Goal: Task Accomplishment & Management: Use online tool/utility

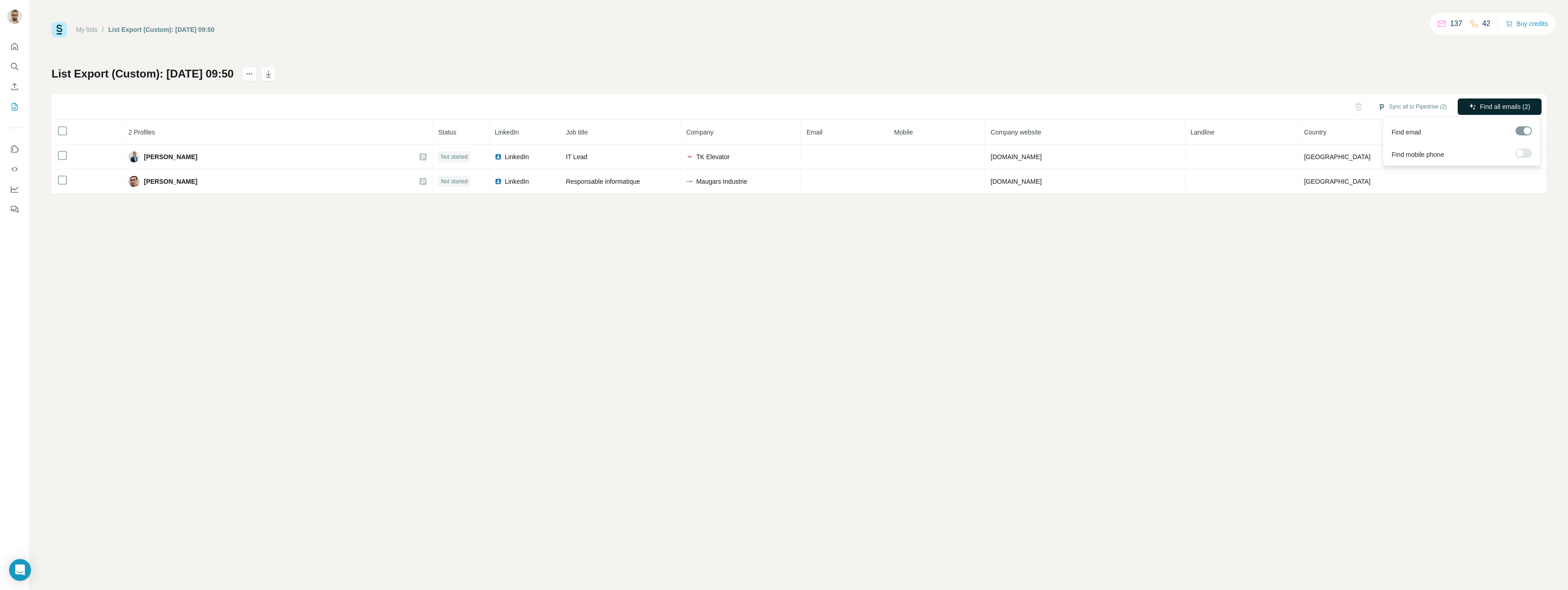
click at [1509, 103] on span "Find all emails (2)" at bounding box center [1505, 107] width 50 height 9
click at [91, 30] on link "My lists" at bounding box center [86, 30] width 21 height 7
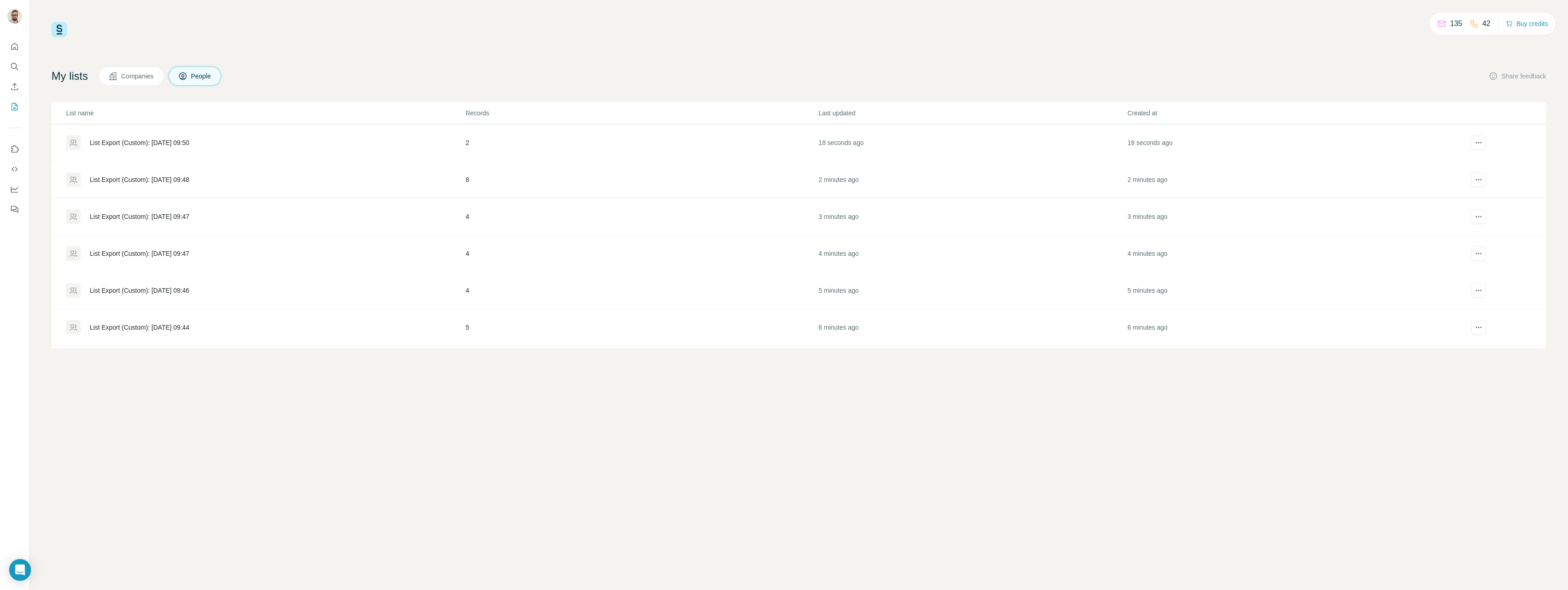
click at [147, 179] on div "List Export (Custom): [DATE] 09:48" at bounding box center [139, 180] width 99 height 9
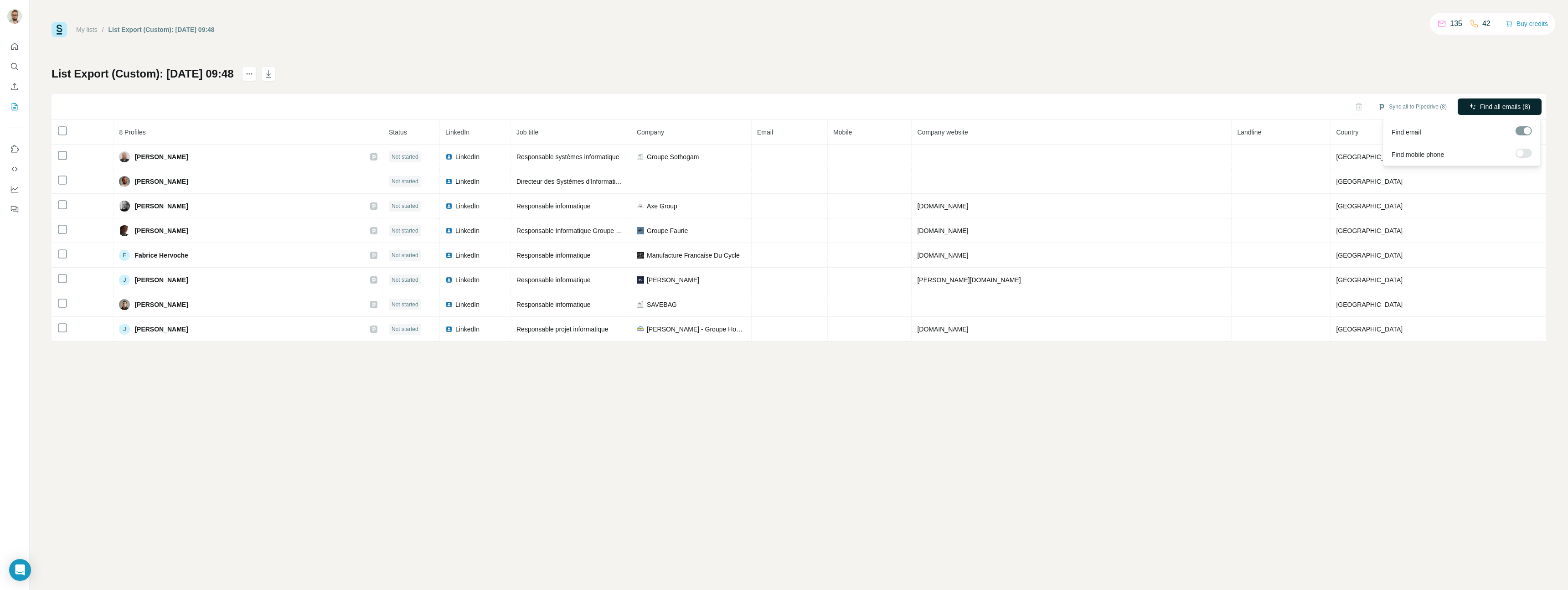
click at [1485, 106] on span "Find all emails (8)" at bounding box center [1505, 107] width 50 height 9
click at [87, 28] on link "My lists" at bounding box center [86, 30] width 21 height 7
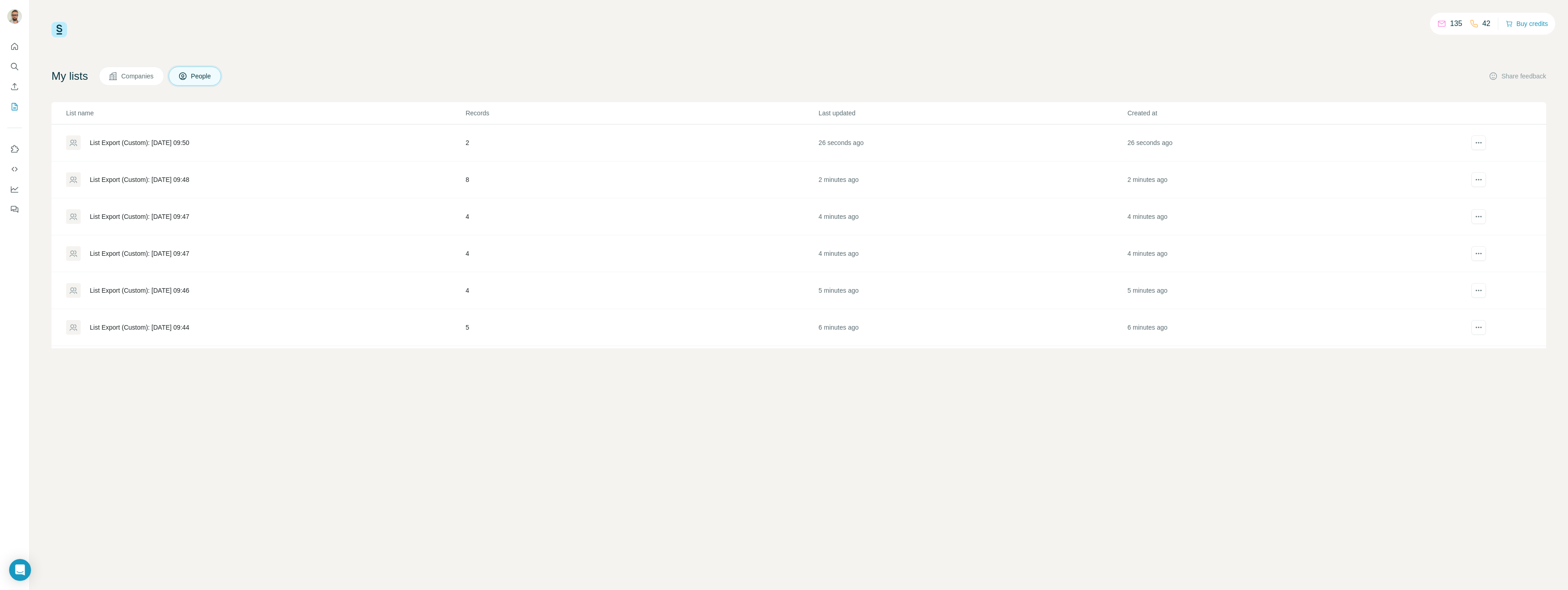
click at [136, 217] on div "List Export (Custom): [DATE] 09:47" at bounding box center [139, 216] width 99 height 9
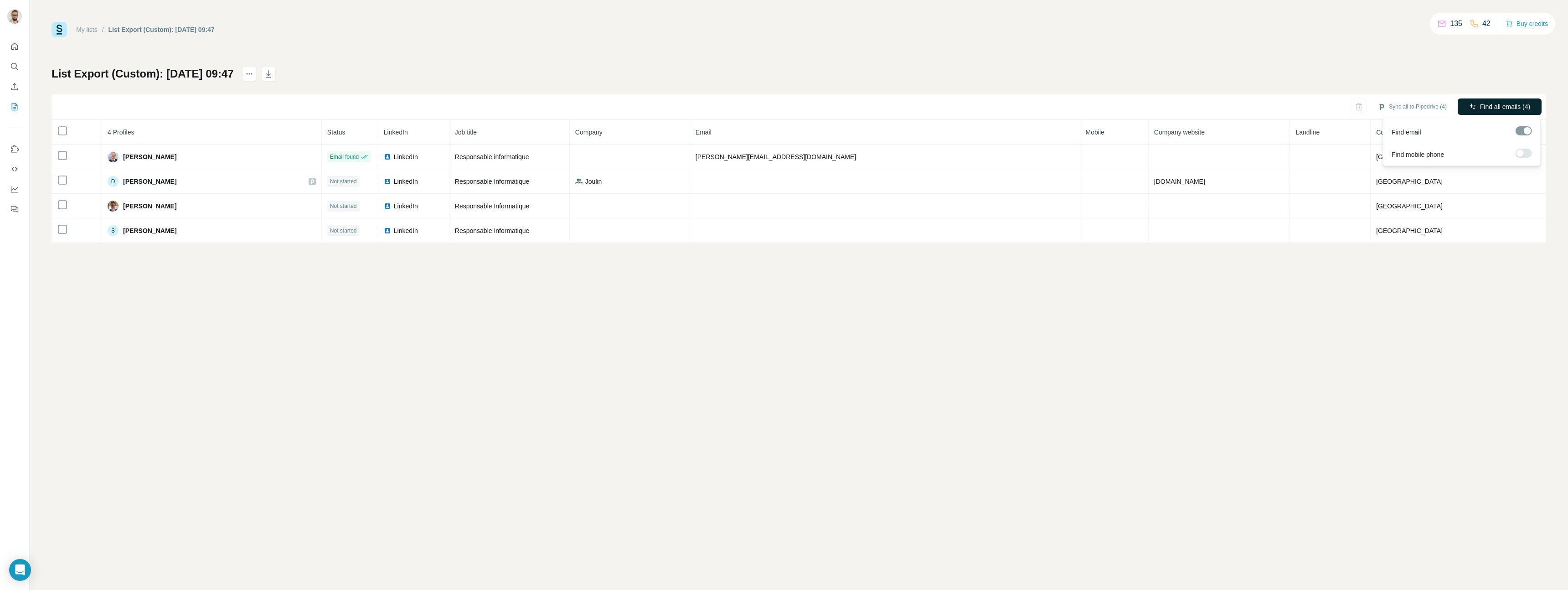
click at [1487, 109] on span "Find all emails (4)" at bounding box center [1505, 107] width 50 height 9
click at [83, 31] on link "My lists" at bounding box center [86, 30] width 21 height 7
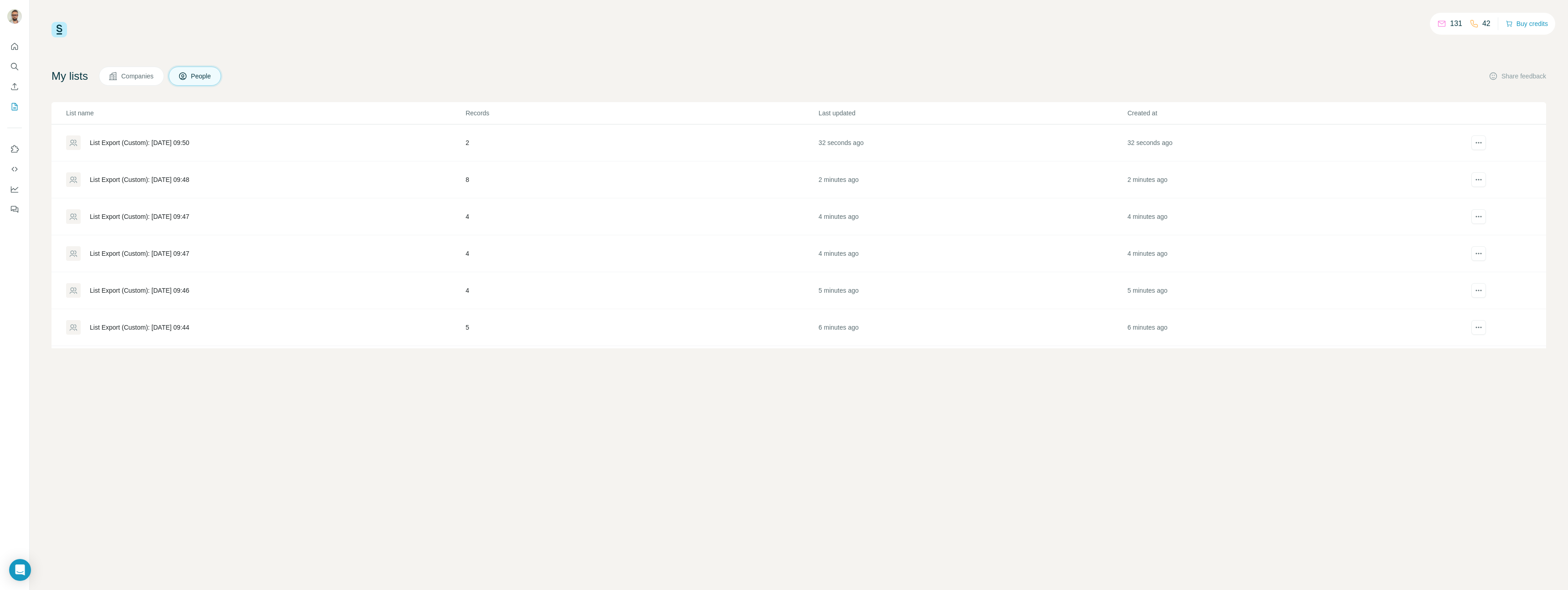
click at [117, 250] on div "List Export (Custom): [DATE] 09:47" at bounding box center [139, 253] width 99 height 9
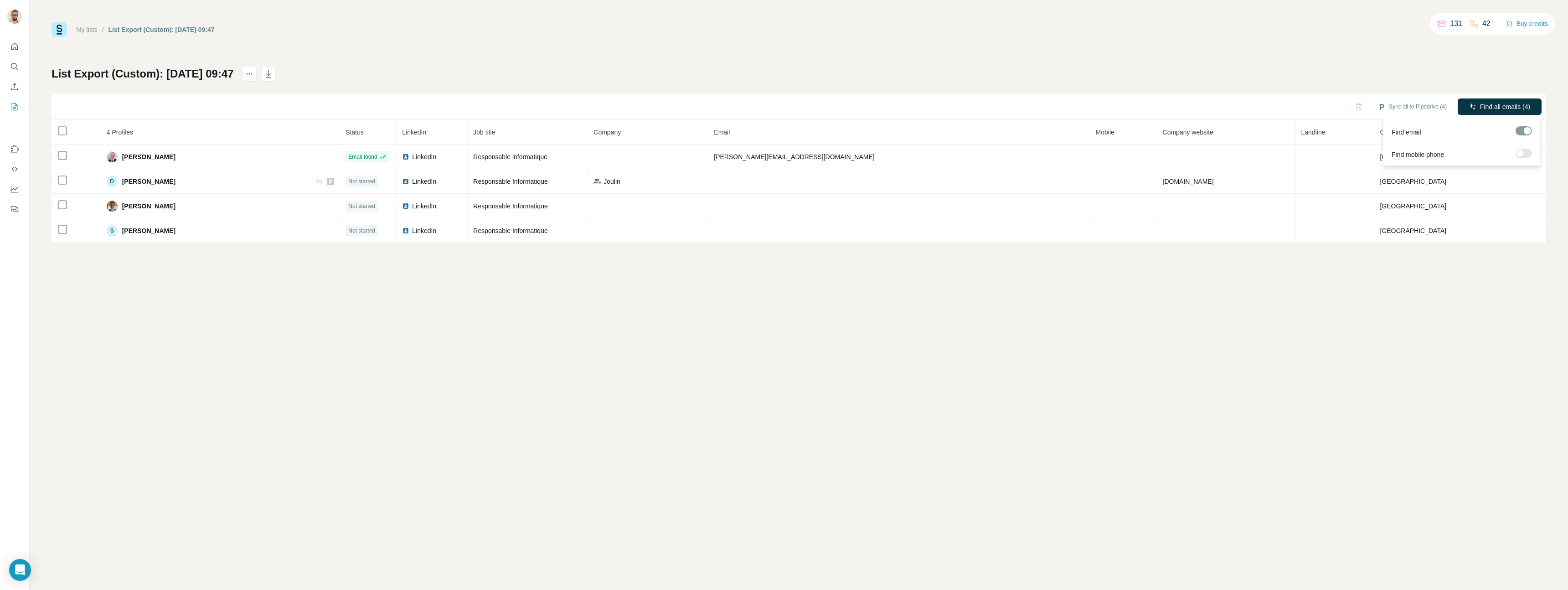
click at [1497, 106] on span "Find all emails (4)" at bounding box center [1505, 107] width 50 height 9
click at [93, 27] on link "My lists" at bounding box center [86, 30] width 21 height 7
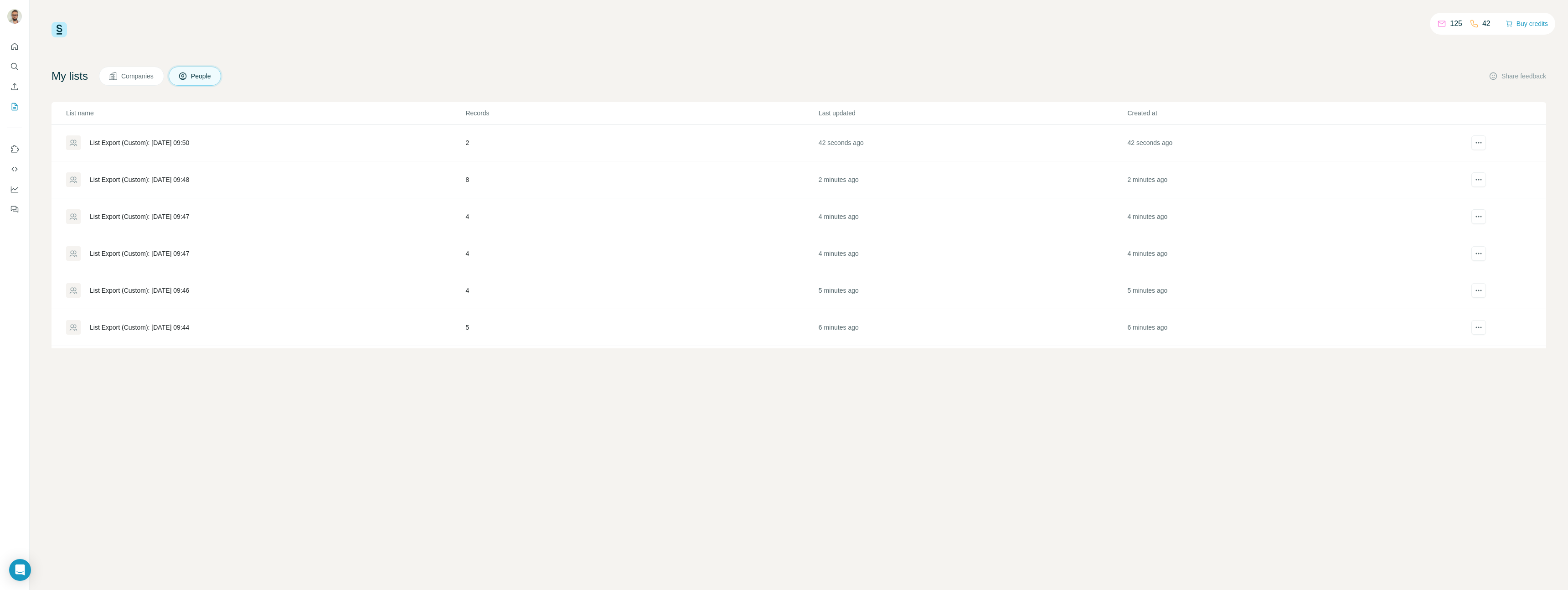
click at [108, 288] on div "List Export (Custom): [DATE] 09:46" at bounding box center [139, 290] width 99 height 9
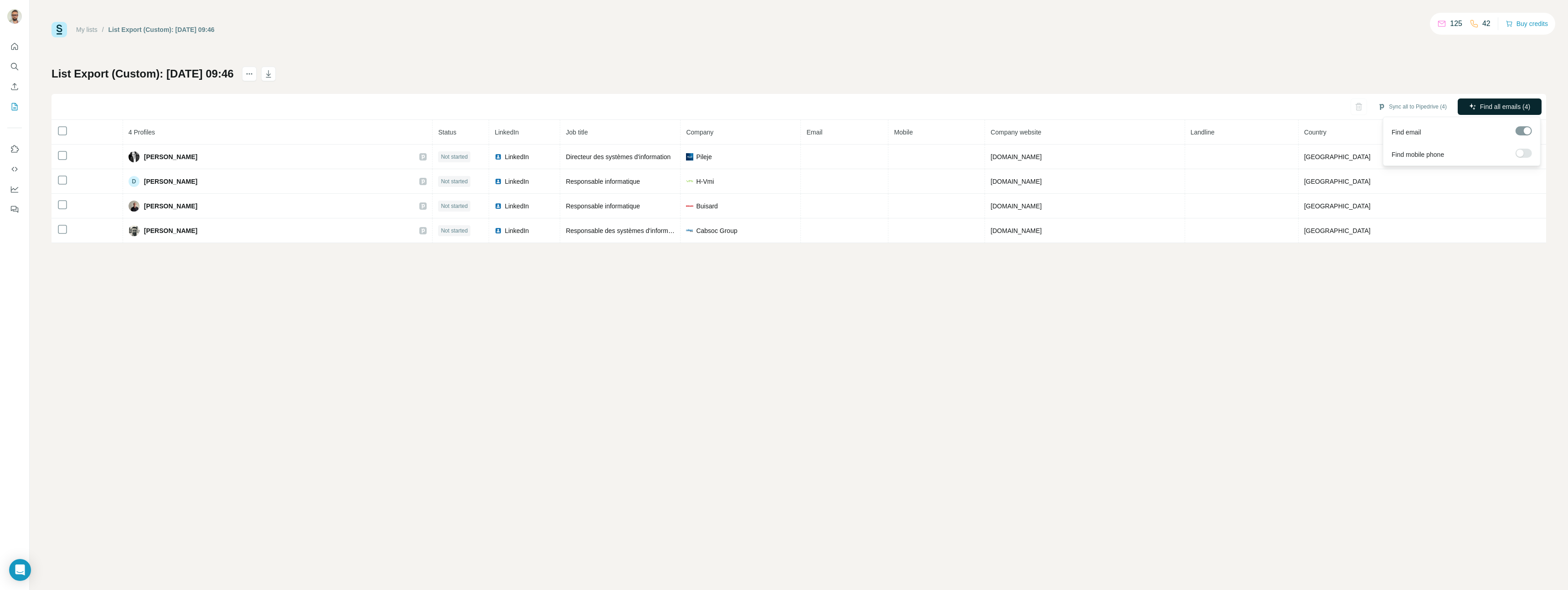
click at [1485, 108] on span "Find all emails (4)" at bounding box center [1505, 107] width 50 height 9
click at [92, 28] on link "My lists" at bounding box center [86, 30] width 21 height 7
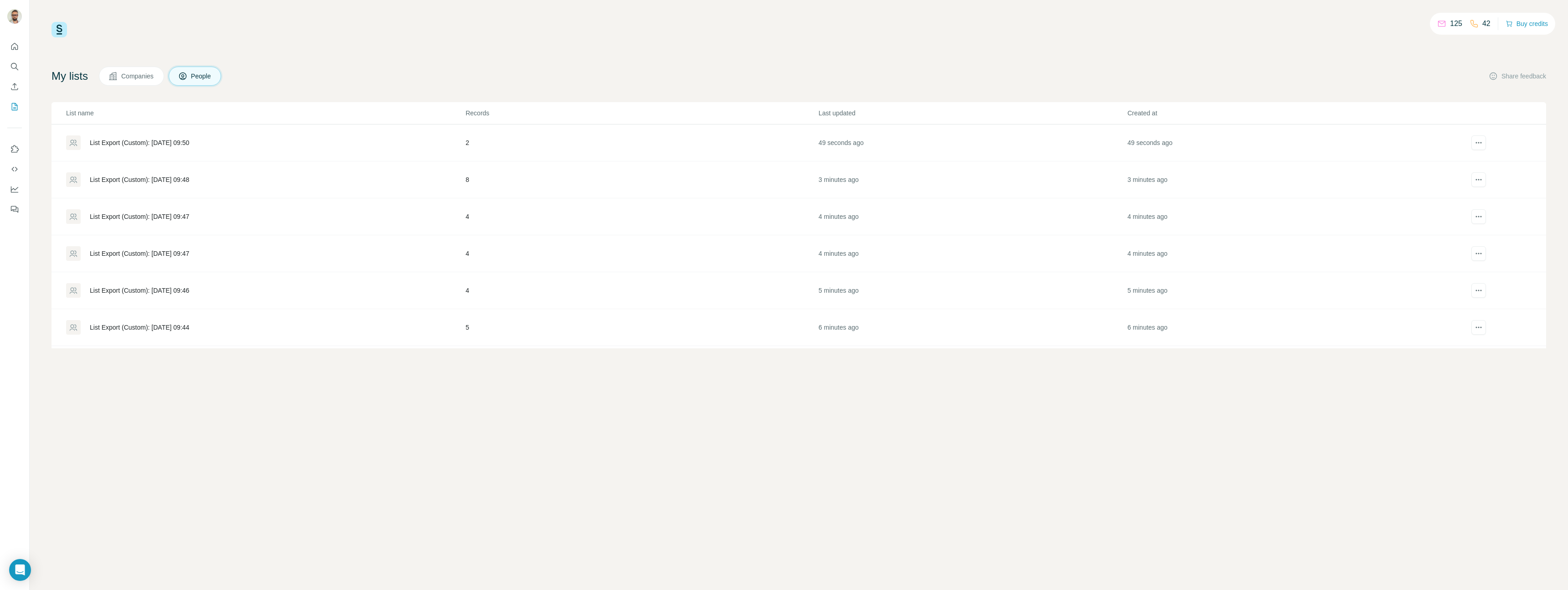
click at [138, 328] on div "List Export (Custom): [DATE] 09:44" at bounding box center [139, 327] width 99 height 9
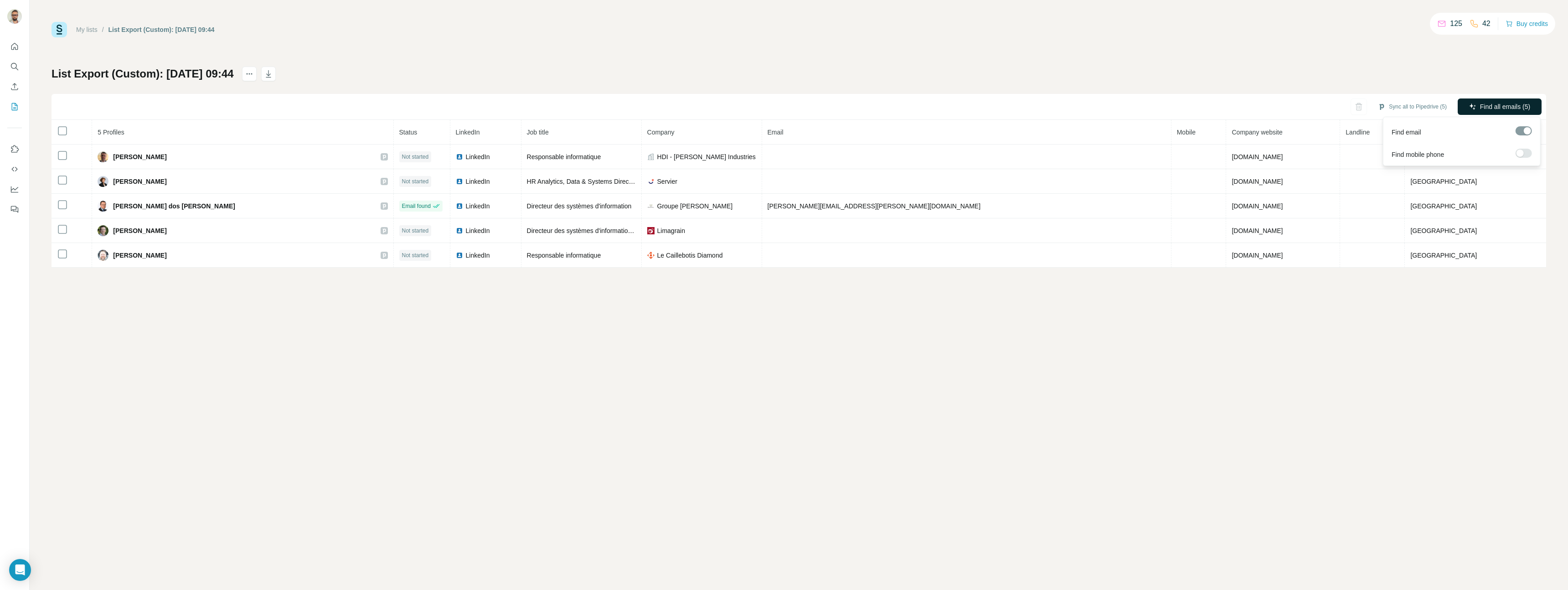
click at [1494, 109] on span "Find all emails (5)" at bounding box center [1505, 107] width 50 height 9
click at [86, 28] on link "My lists" at bounding box center [86, 30] width 21 height 7
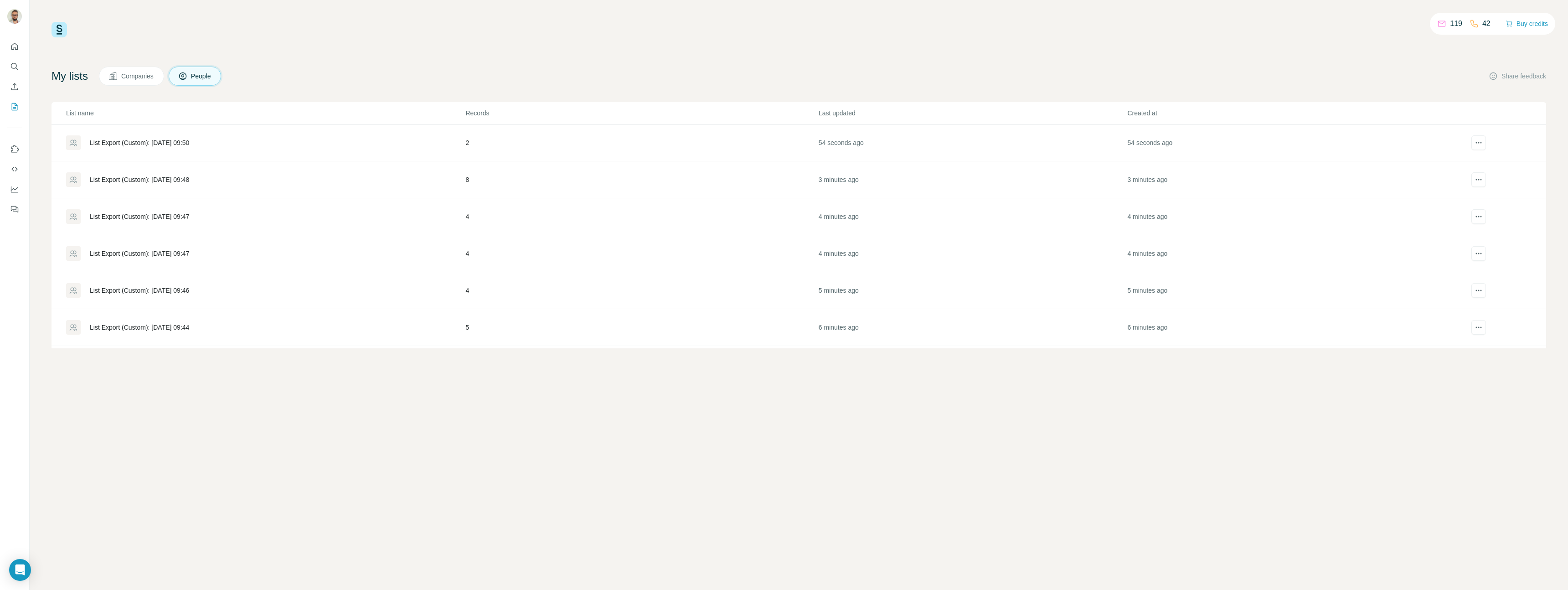
click at [130, 140] on div "List Export (Custom): [DATE] 09:50" at bounding box center [139, 142] width 99 height 9
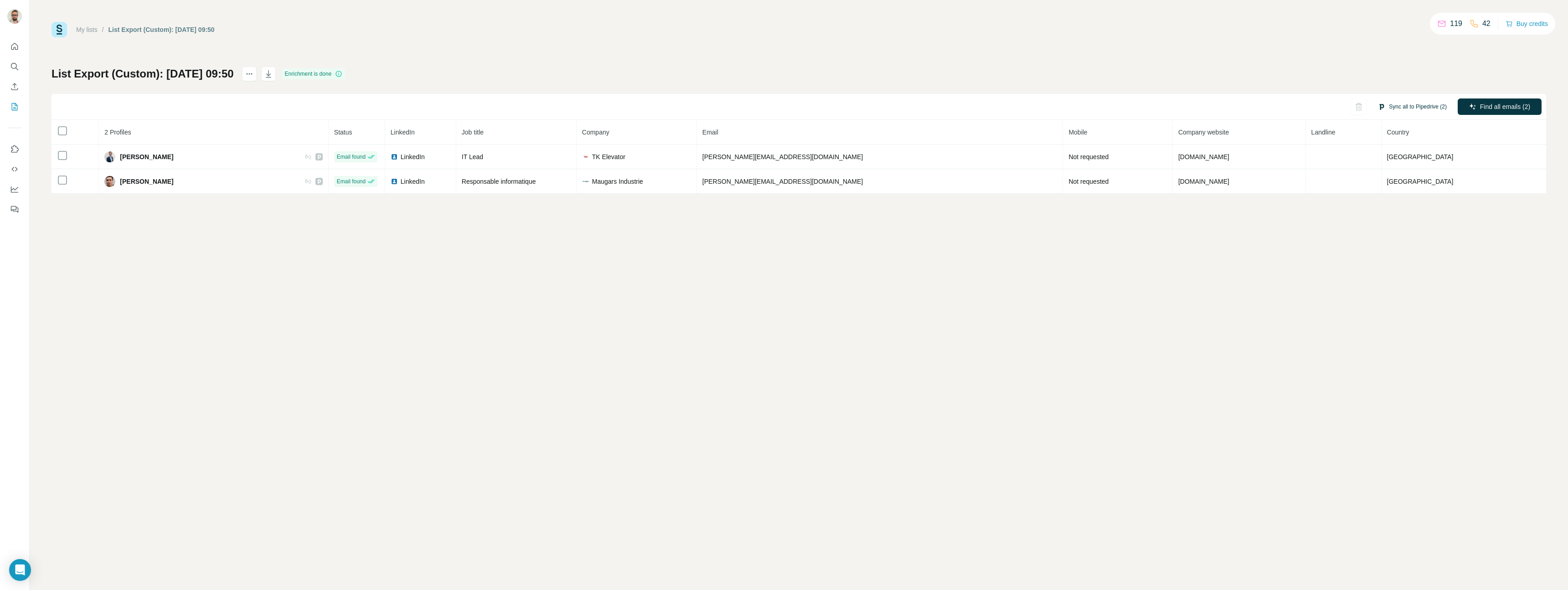
click at [1396, 105] on button "Sync all to Pipedrive (2)" at bounding box center [1412, 107] width 82 height 13
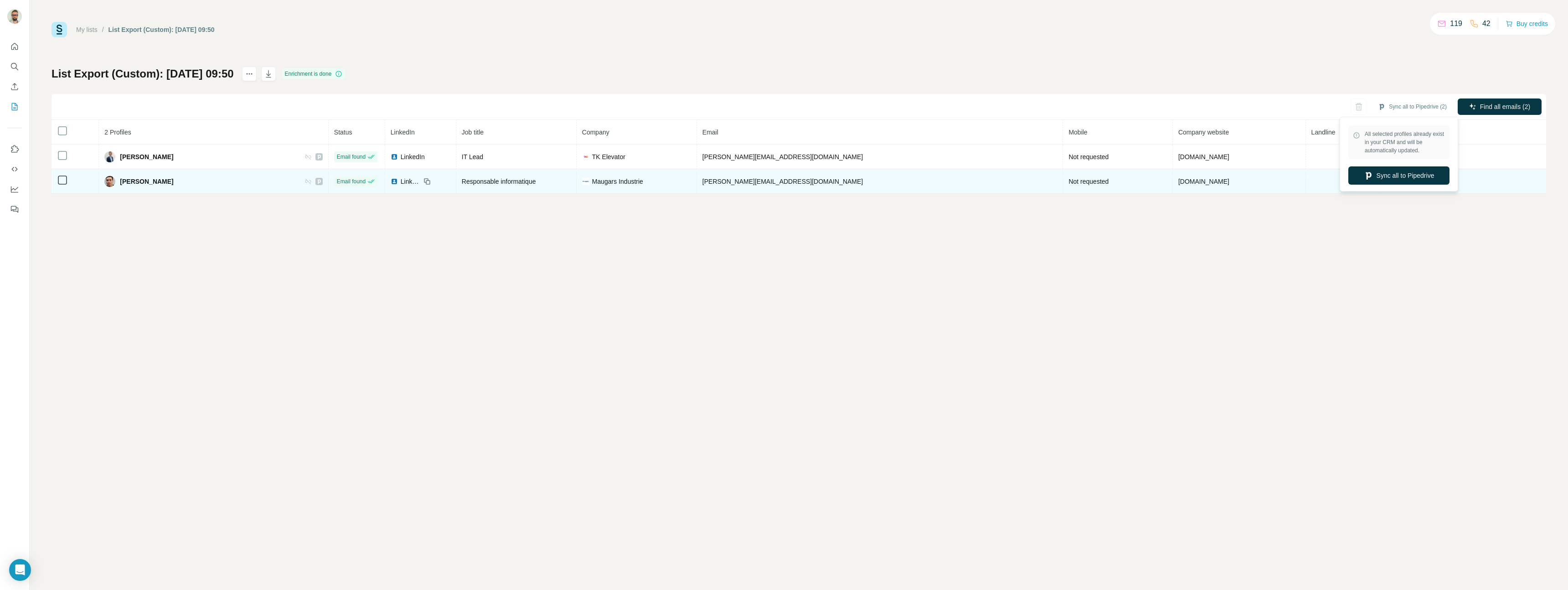
drag, startPoint x: 1381, startPoint y: 178, endPoint x: 1095, endPoint y: 177, distance: 286.0
click at [1381, 178] on button "Sync all to Pipedrive" at bounding box center [1399, 175] width 101 height 18
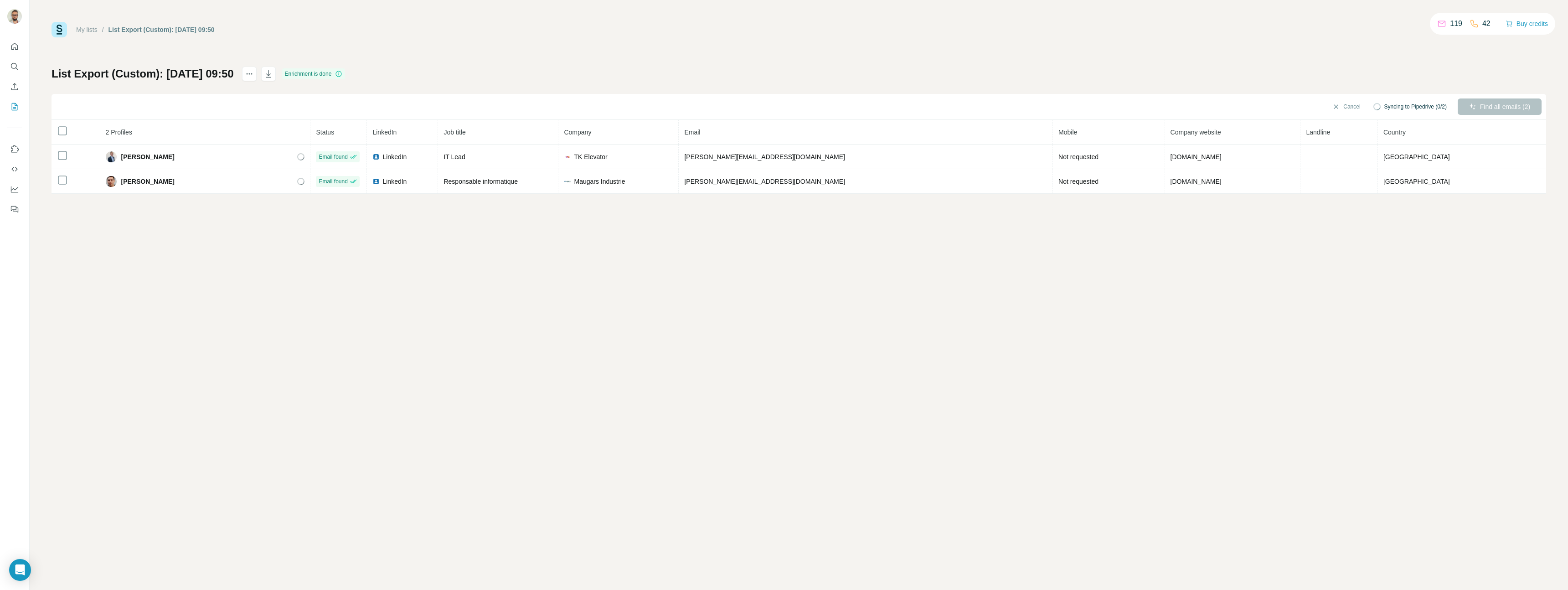
click at [92, 27] on link "My lists" at bounding box center [86, 30] width 21 height 7
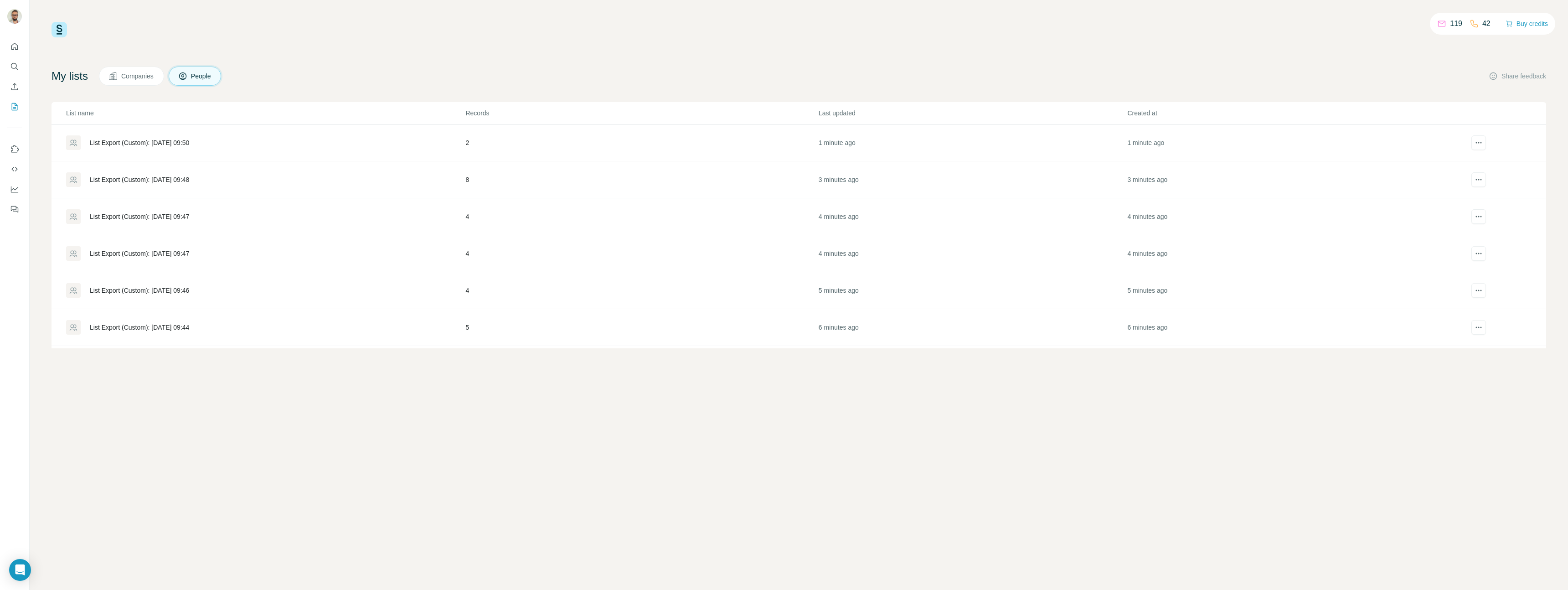
click at [117, 180] on div "List Export (Custom): [DATE] 09:48" at bounding box center [139, 180] width 99 height 9
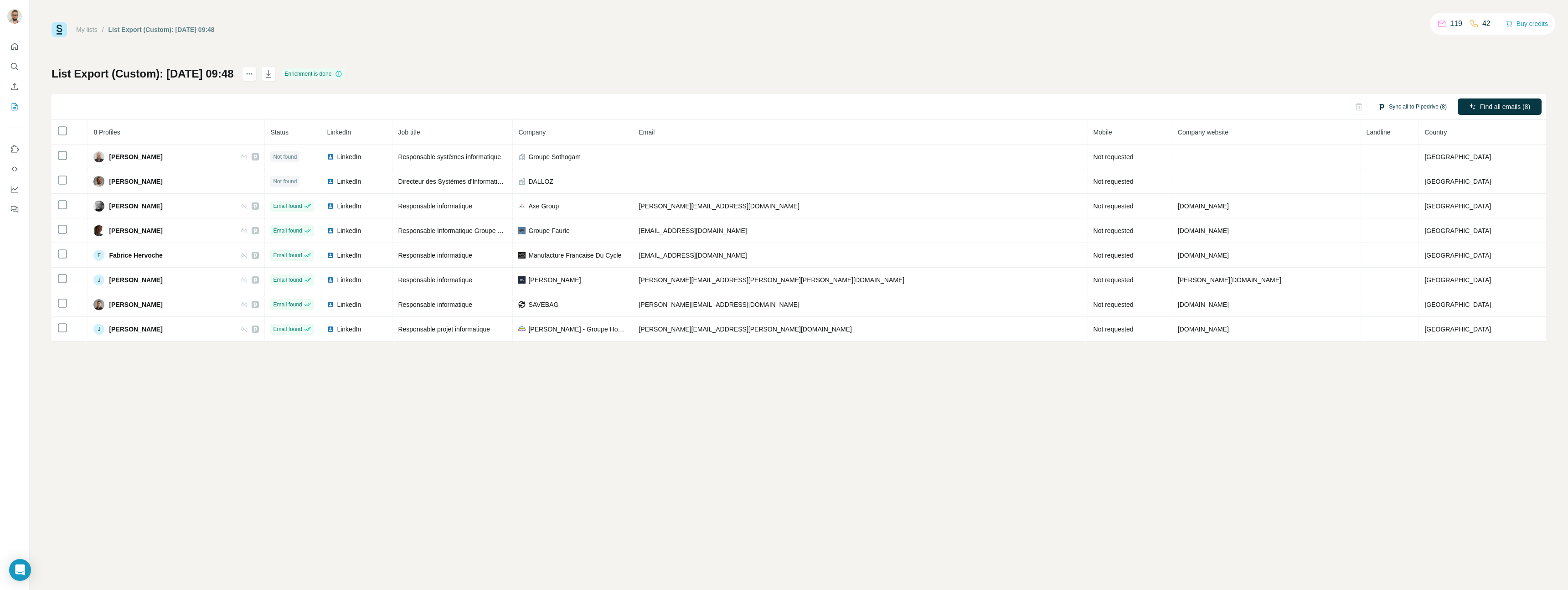
click at [1398, 108] on button "Sync all to Pipedrive (8)" at bounding box center [1412, 107] width 82 height 13
click at [1400, 264] on button "Sync all to Pipedrive" at bounding box center [1399, 263] width 101 height 18
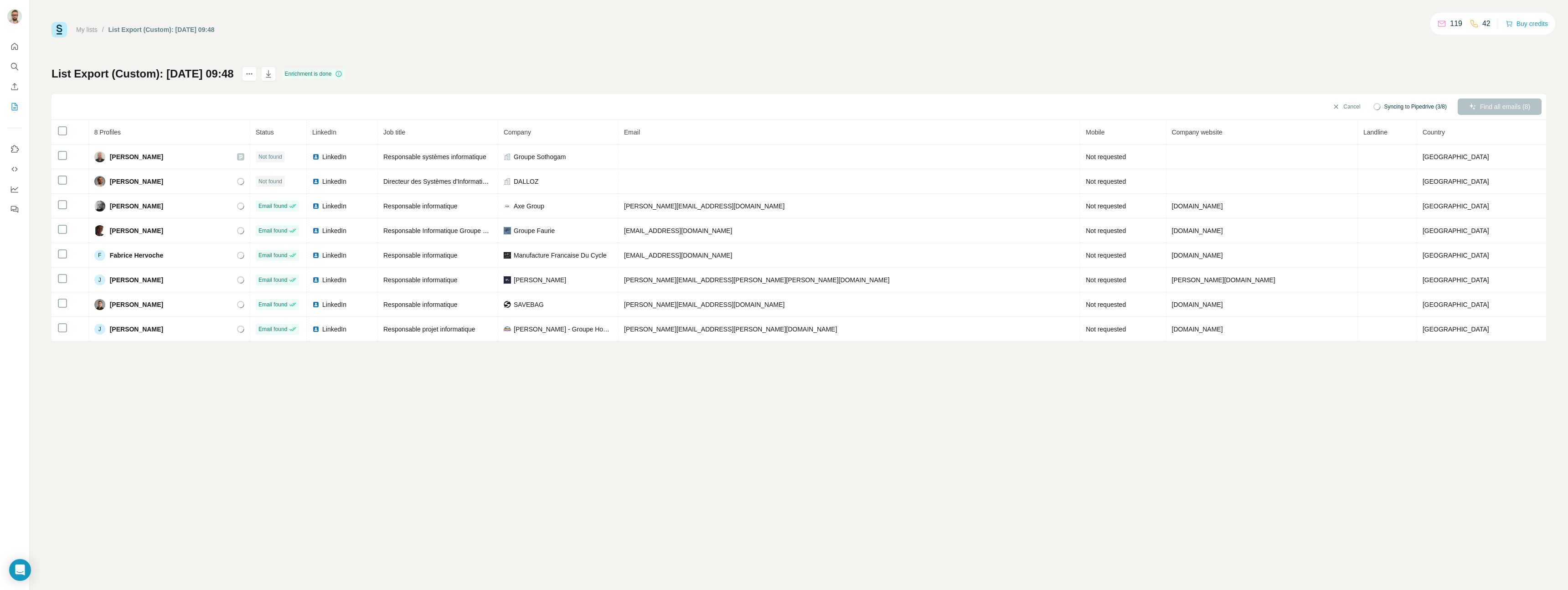
drag, startPoint x: 81, startPoint y: 30, endPoint x: 103, endPoint y: 101, distance: 74.3
click at [81, 30] on link "My lists" at bounding box center [86, 30] width 21 height 7
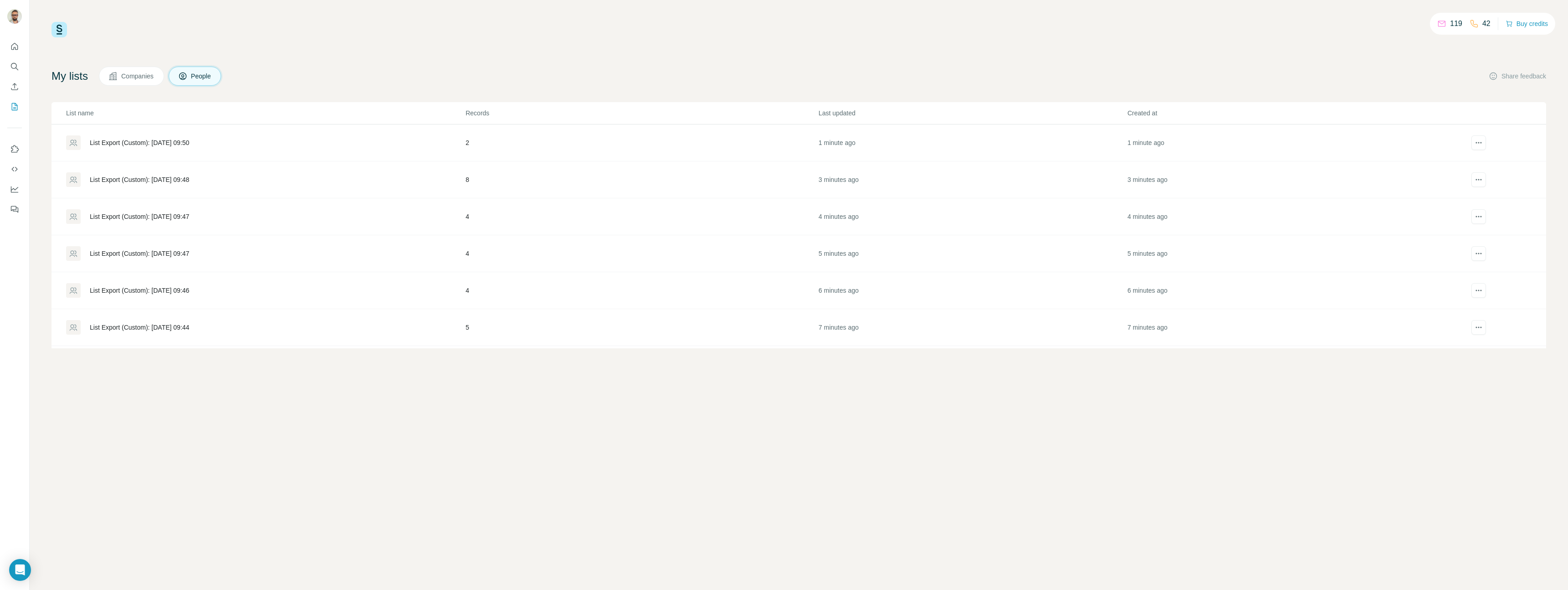
click at [117, 211] on div "List Export (Custom): [DATE] 09:47" at bounding box center [265, 217] width 398 height 15
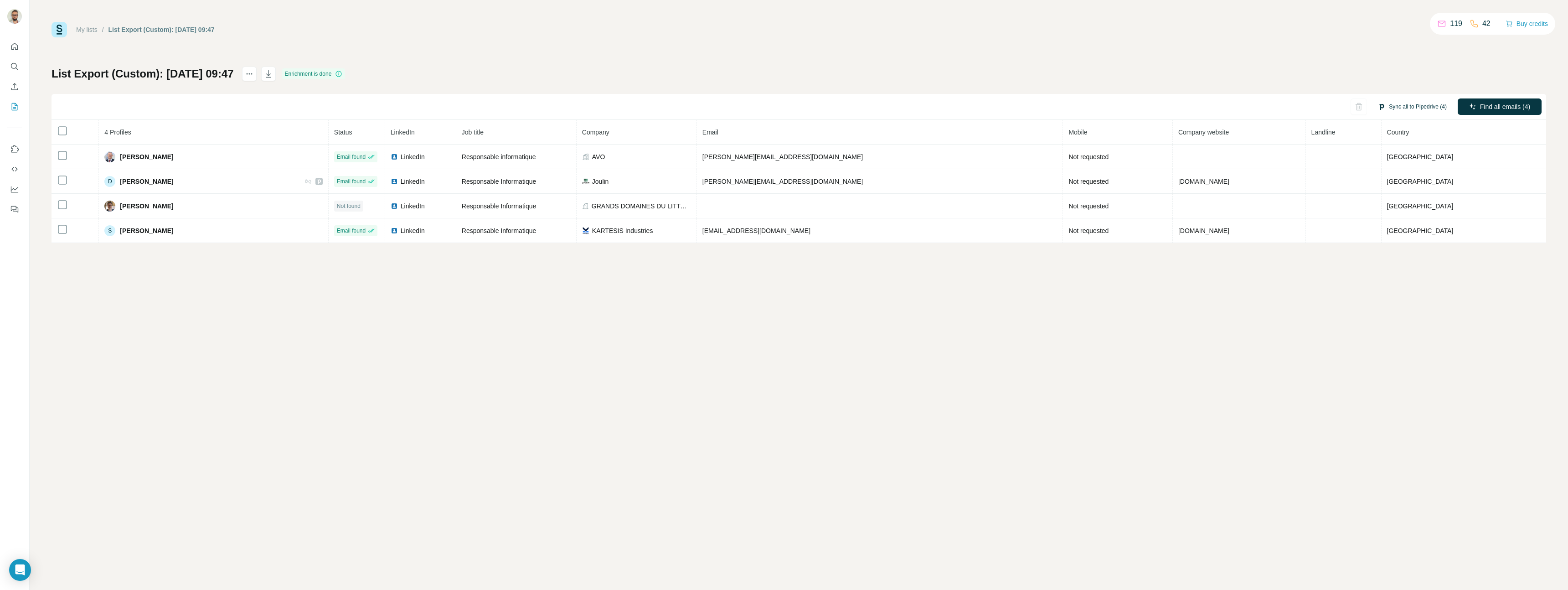
click at [1427, 102] on button "Sync all to Pipedrive (4)" at bounding box center [1412, 107] width 82 height 13
click at [1386, 268] on button "Sync all to Pipedrive" at bounding box center [1399, 263] width 101 height 18
click at [83, 31] on link "My lists" at bounding box center [86, 30] width 21 height 7
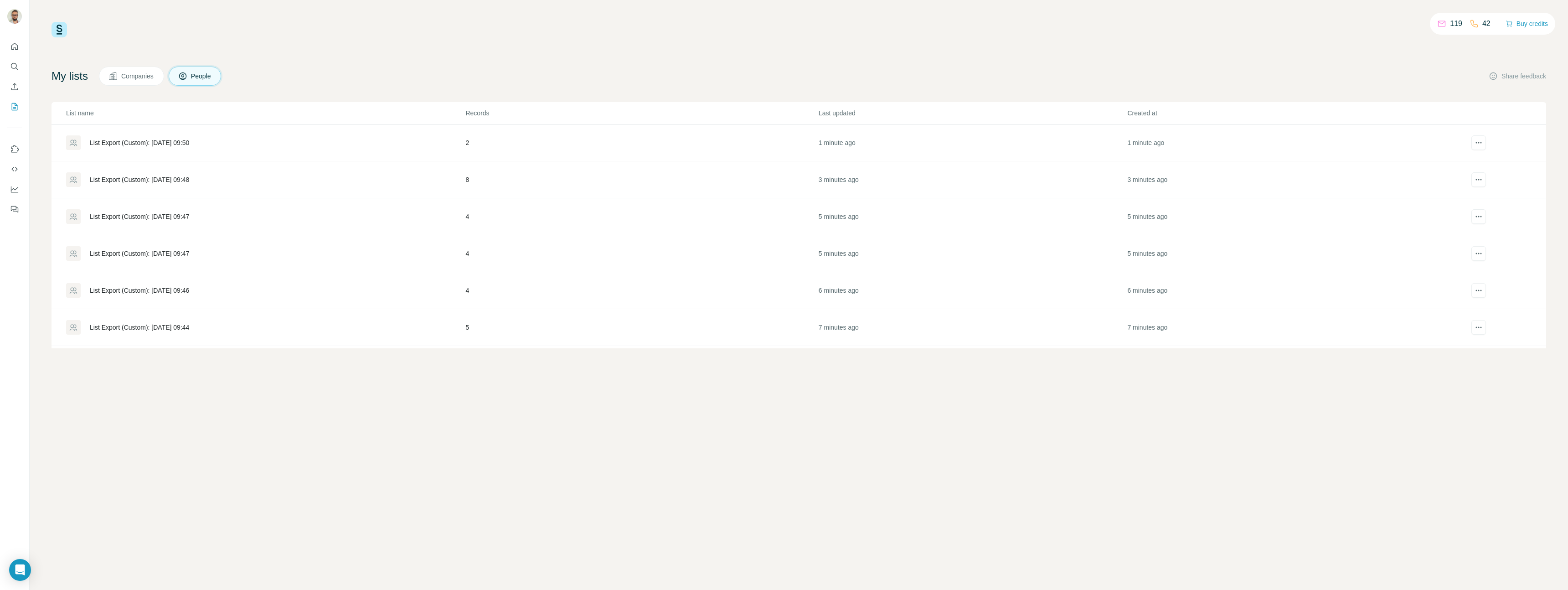
click at [122, 253] on div "List Export (Custom): [DATE] 09:47" at bounding box center [139, 253] width 99 height 9
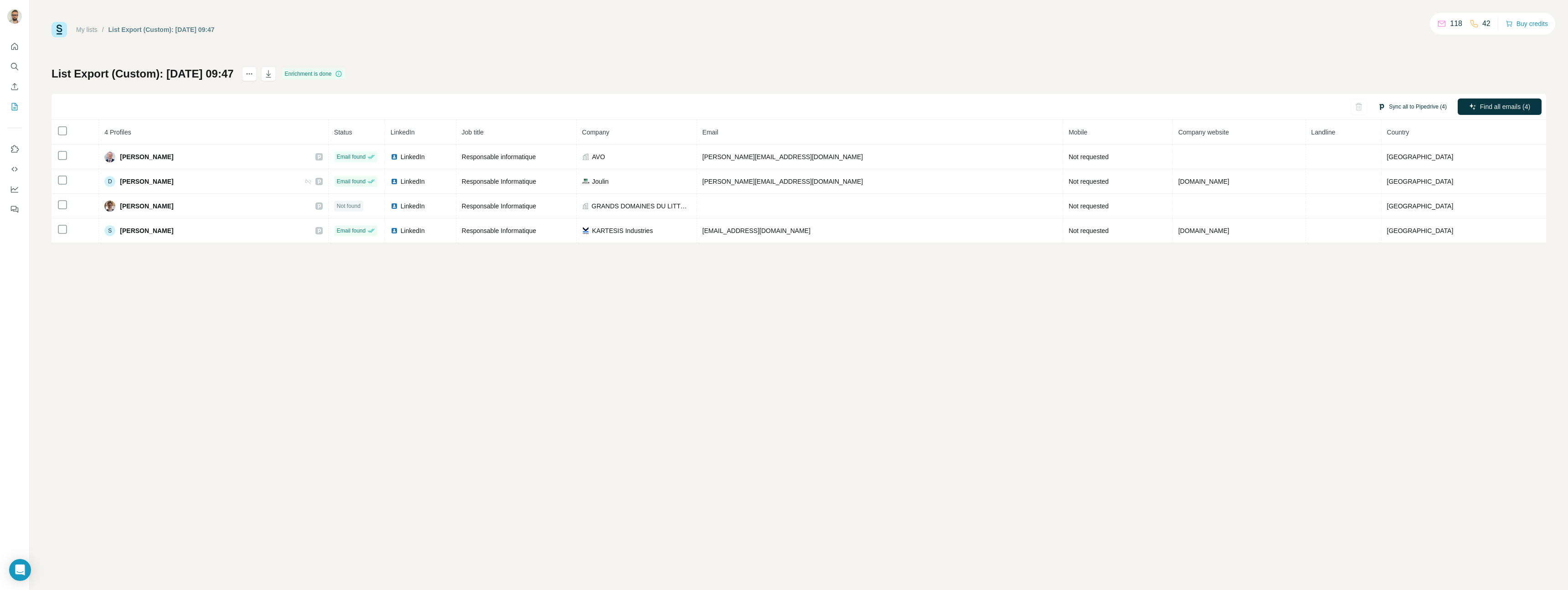
click at [1398, 107] on button "Sync all to Pipedrive (4)" at bounding box center [1412, 107] width 82 height 13
click at [1378, 177] on button "Sync all to Pipedrive" at bounding box center [1399, 175] width 101 height 18
click at [82, 27] on link "My lists" at bounding box center [86, 30] width 21 height 7
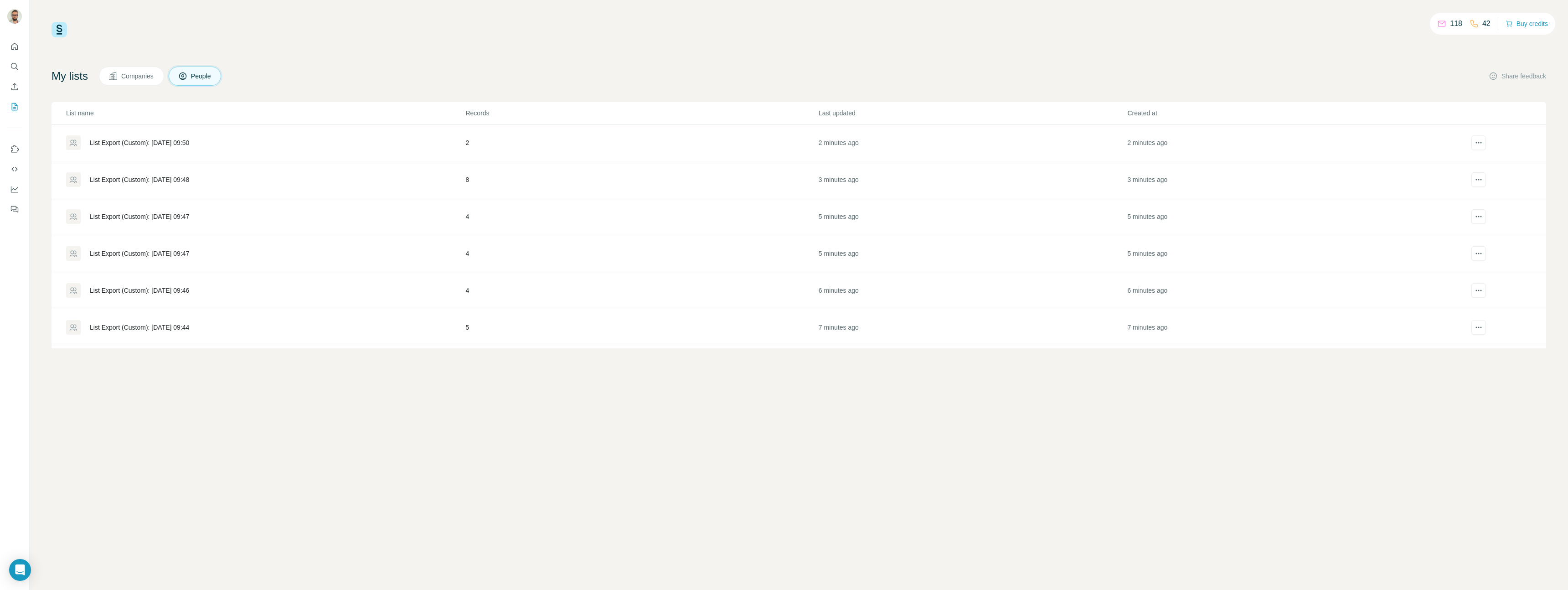
click at [109, 288] on div "List Export (Custom): [DATE] 09:46" at bounding box center [139, 290] width 99 height 9
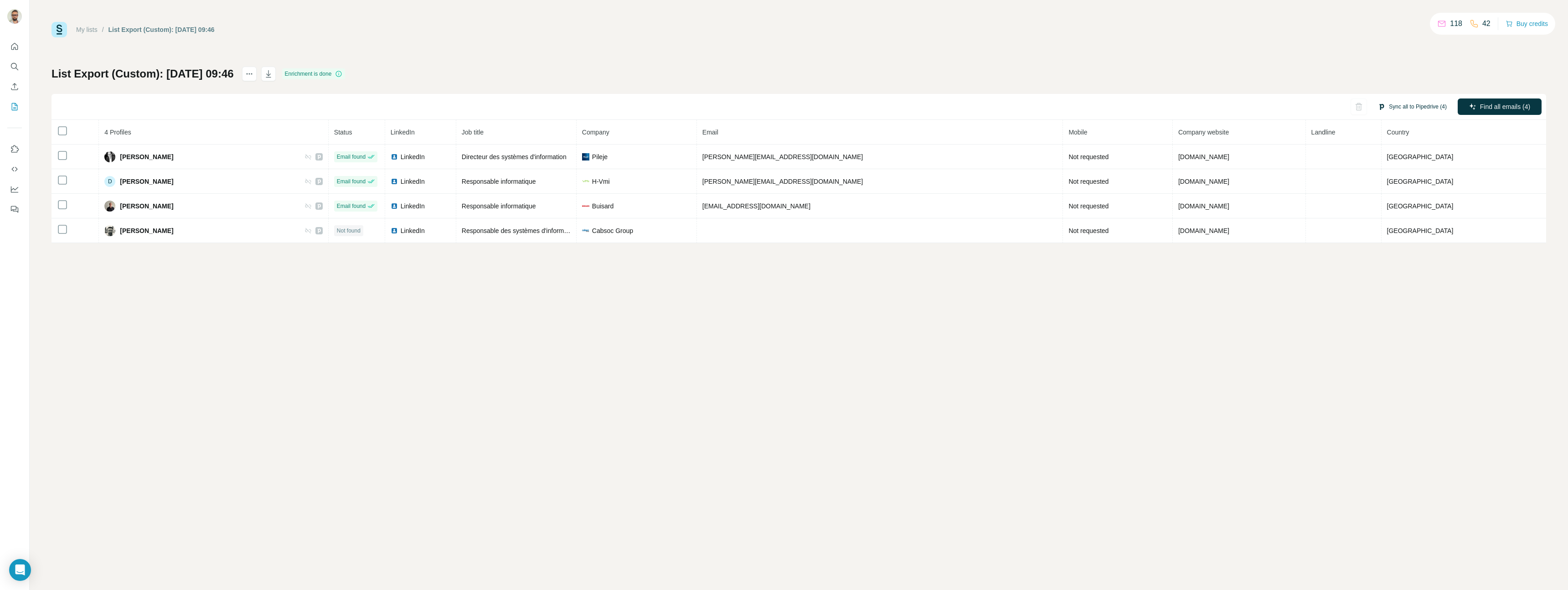
click at [1378, 108] on icon "button" at bounding box center [1382, 107] width 7 height 7
click at [1388, 177] on button "Sync all to Pipedrive" at bounding box center [1399, 175] width 101 height 18
click at [92, 27] on link "My lists" at bounding box center [86, 30] width 21 height 7
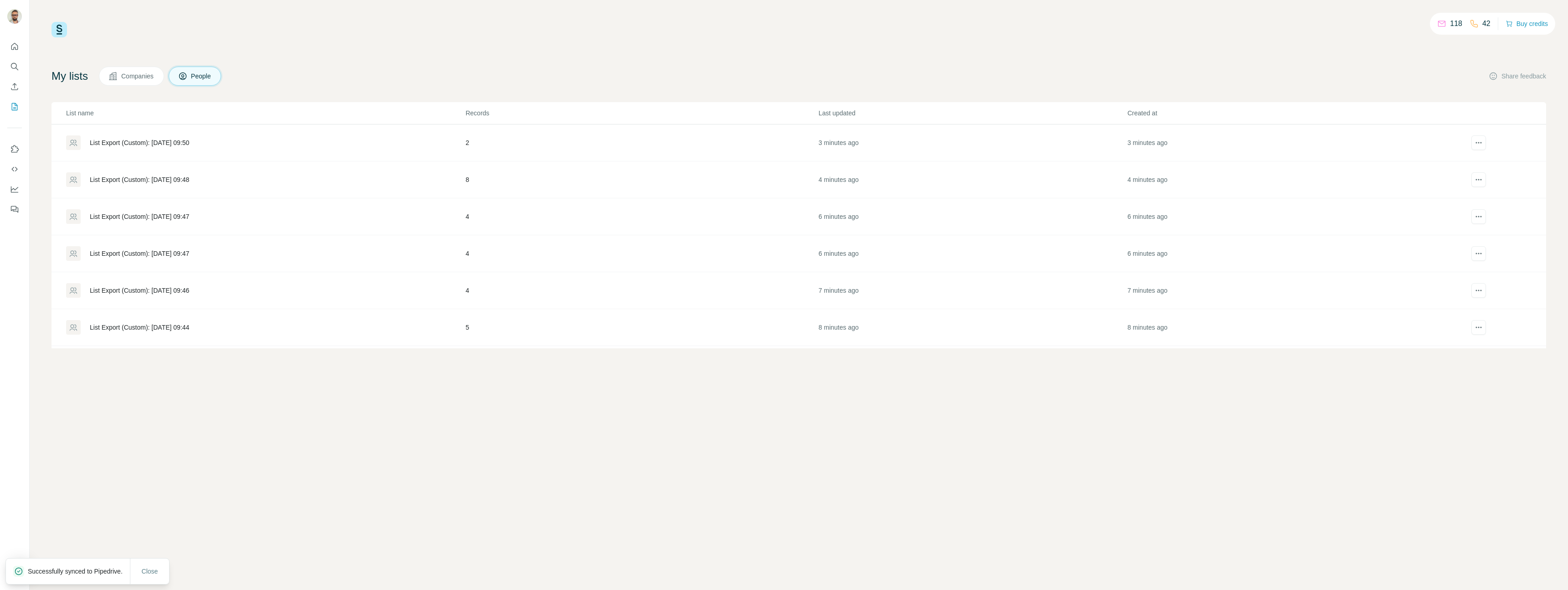
click at [119, 328] on div "List Export (Custom): [DATE] 09:44" at bounding box center [139, 327] width 99 height 9
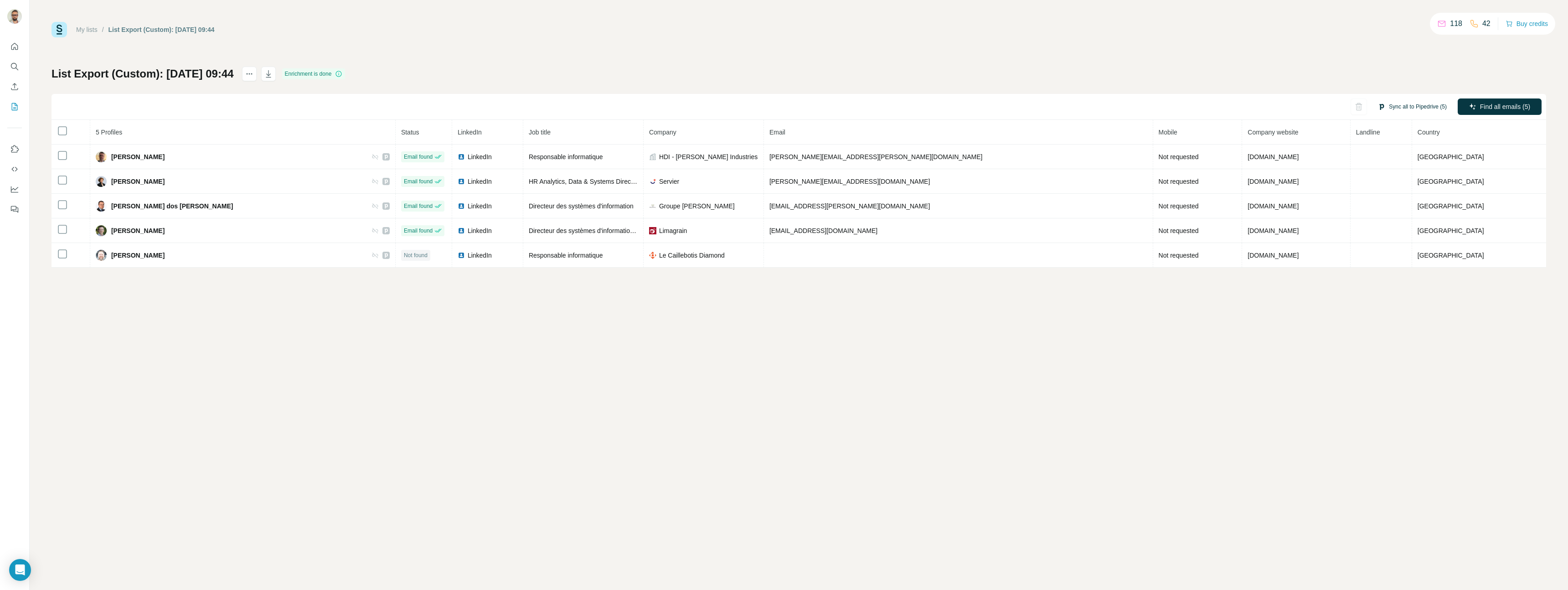
click at [1404, 108] on button "Sync all to Pipedrive (5)" at bounding box center [1412, 107] width 82 height 13
click at [1381, 175] on button "Sync all to Pipedrive" at bounding box center [1399, 175] width 101 height 18
click at [79, 28] on link "My lists" at bounding box center [86, 30] width 21 height 7
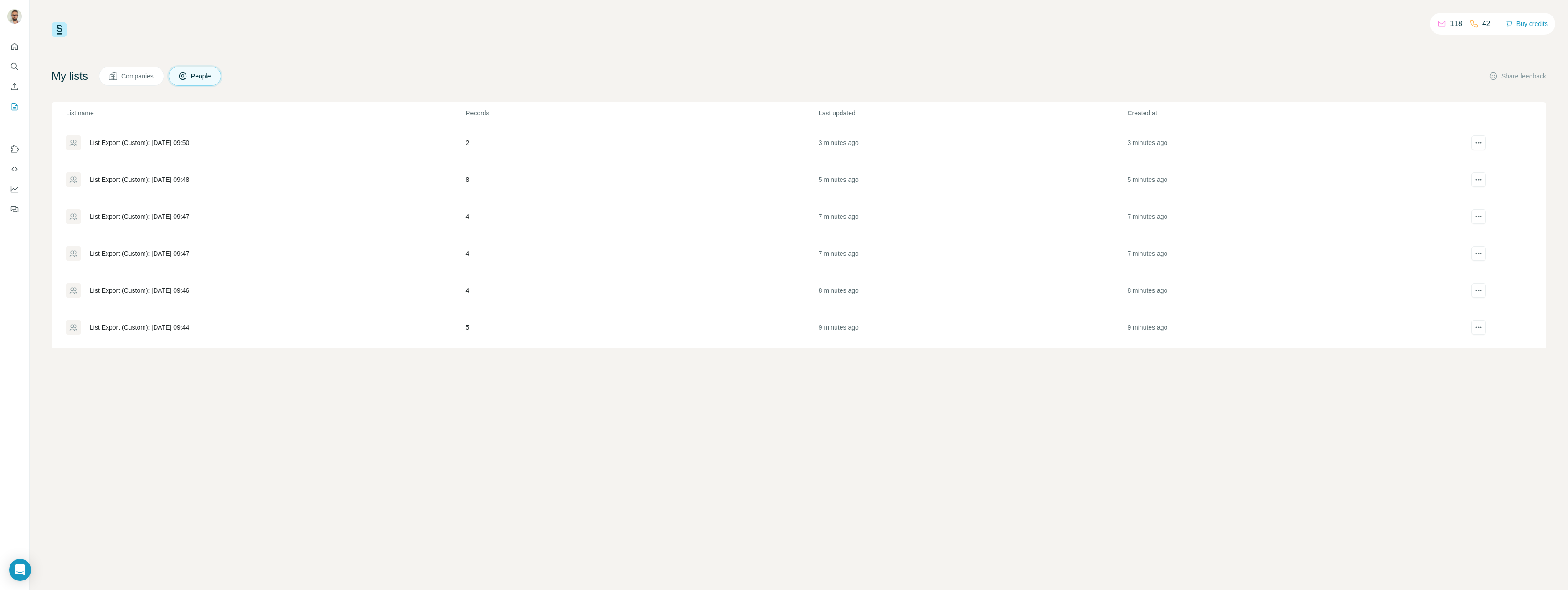
click at [112, 142] on div "List Export (Custom): [DATE] 09:50" at bounding box center [139, 142] width 99 height 9
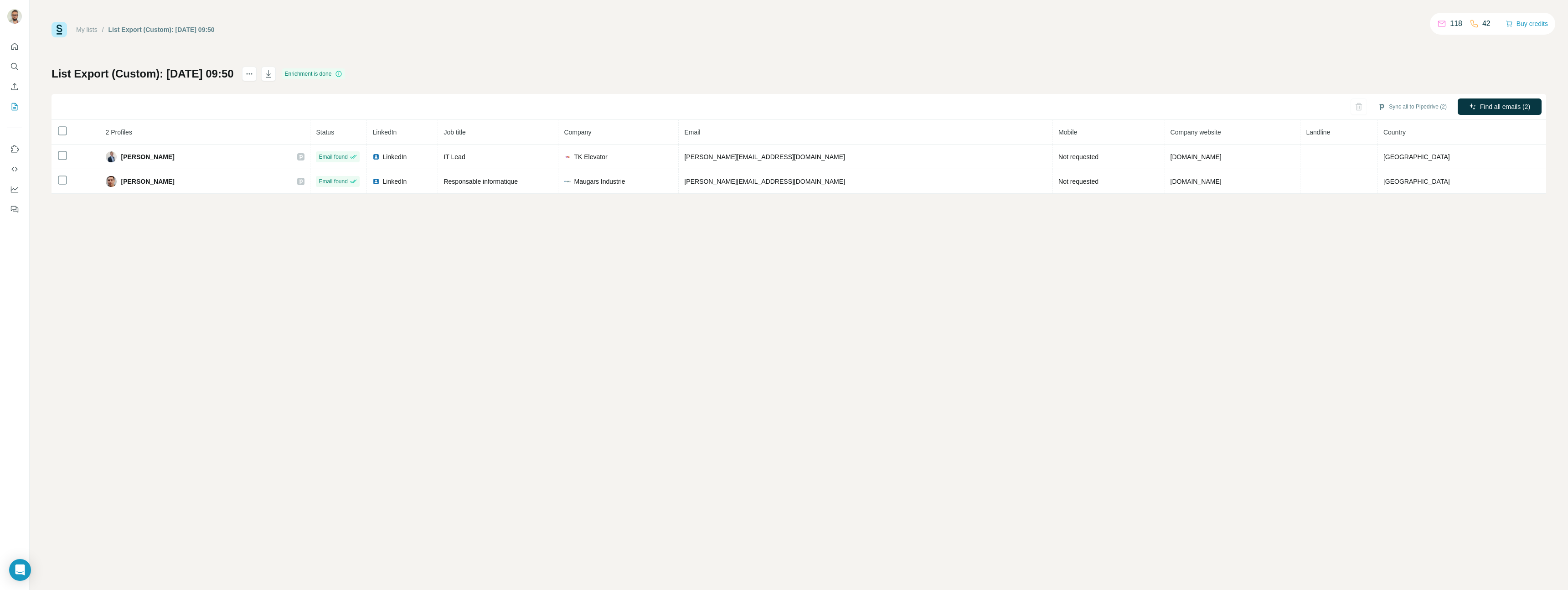
click at [80, 28] on link "My lists" at bounding box center [86, 30] width 21 height 7
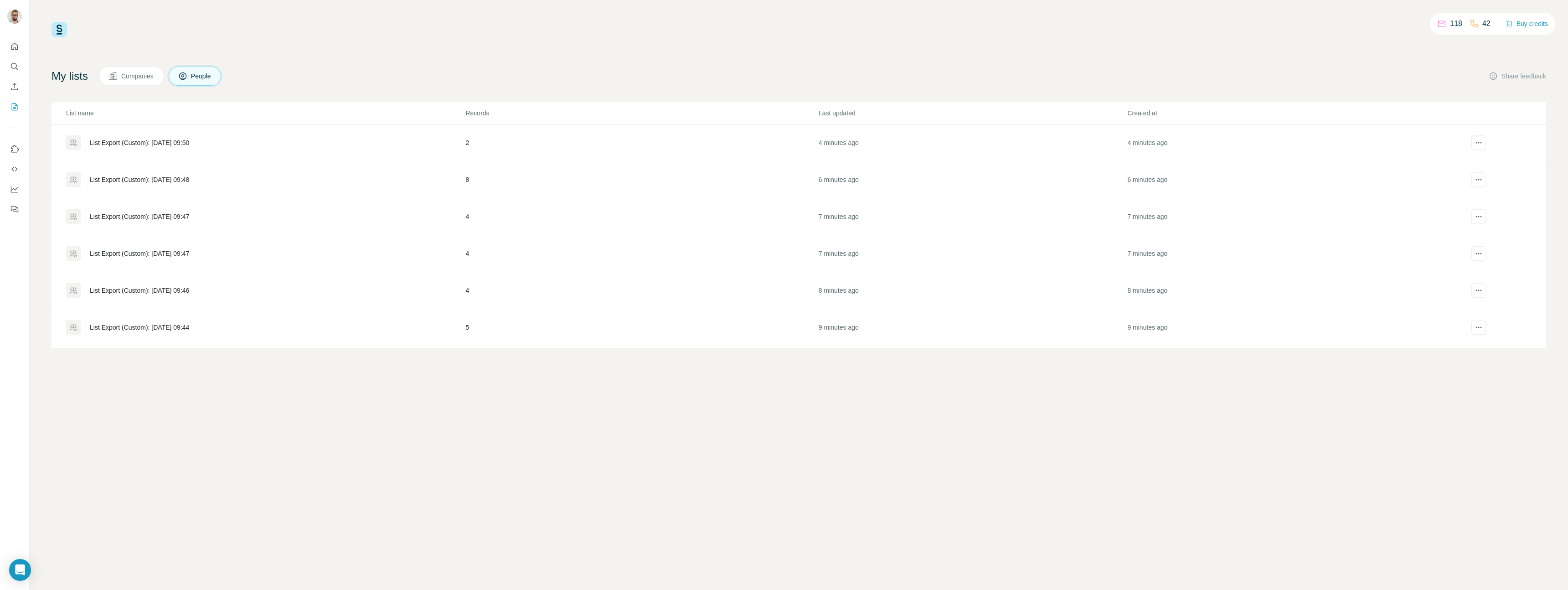
click at [149, 179] on div "List Export (Custom): [DATE] 09:48" at bounding box center [139, 180] width 99 height 9
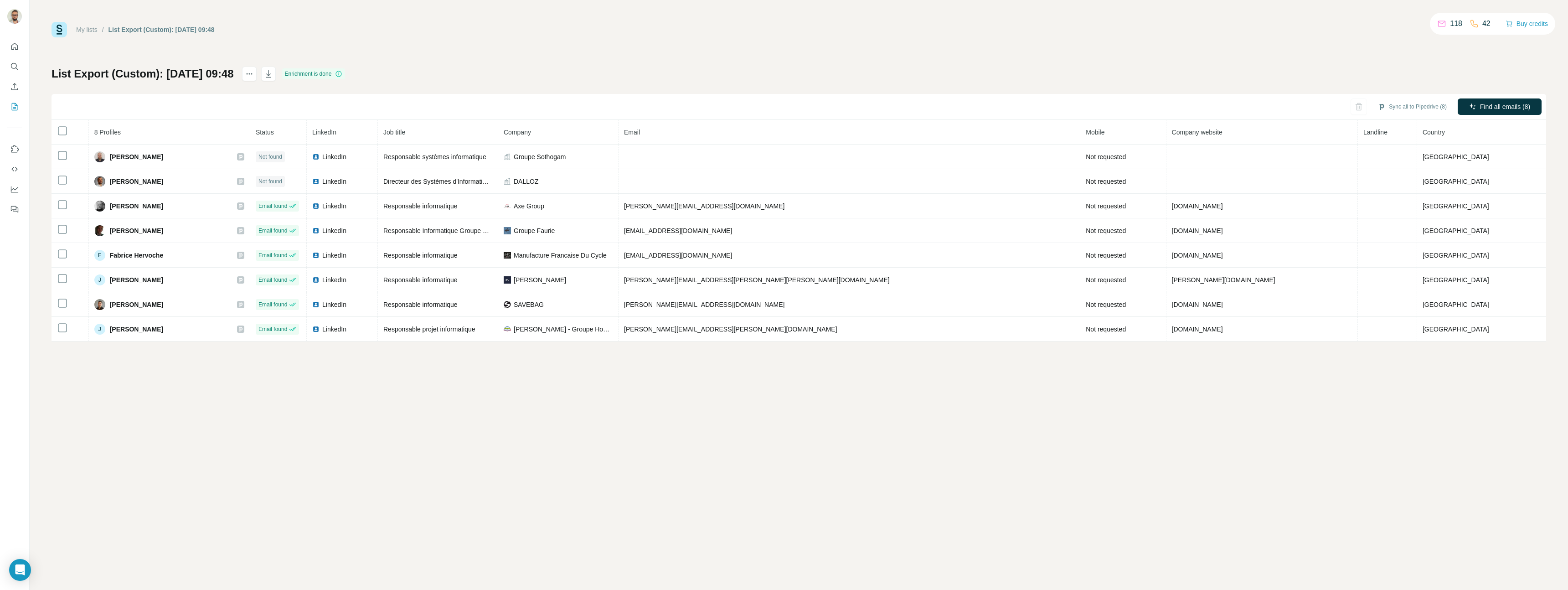
click at [88, 32] on link "My lists" at bounding box center [86, 30] width 21 height 7
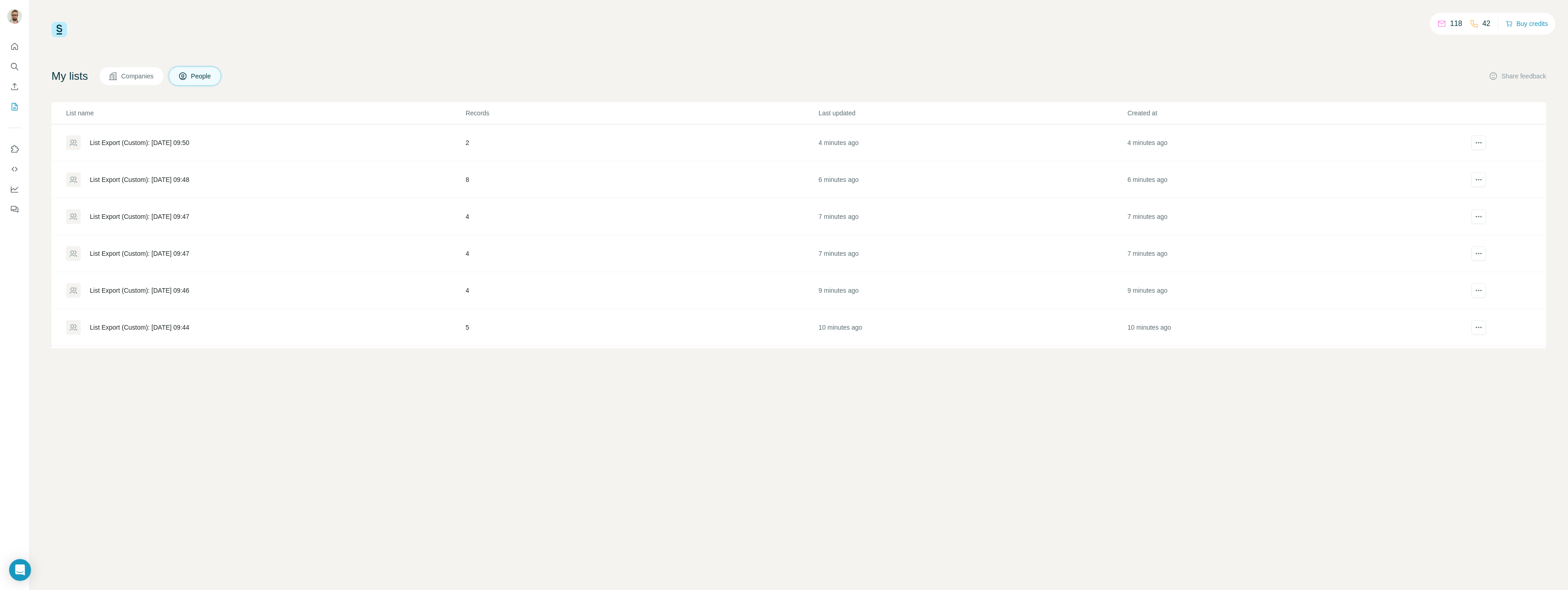
drag, startPoint x: 120, startPoint y: 213, endPoint x: 113, endPoint y: 213, distance: 7.0
click at [120, 213] on div "List Export (Custom): [DATE] 09:47" at bounding box center [139, 216] width 99 height 9
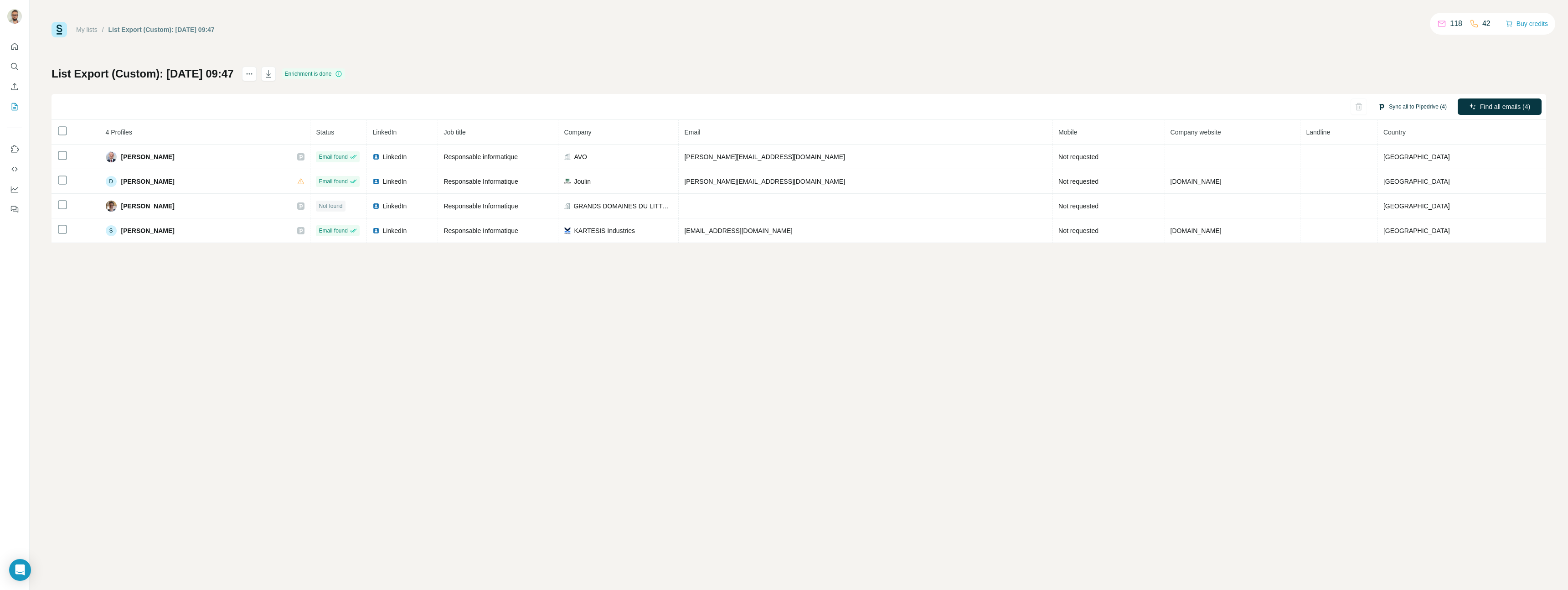
click at [1419, 107] on button "Sync all to Pipedrive (4)" at bounding box center [1412, 107] width 82 height 13
click at [1377, 178] on button "Sync all to Pipedrive" at bounding box center [1399, 175] width 101 height 18
